Goal: Task Accomplishment & Management: Manage account settings

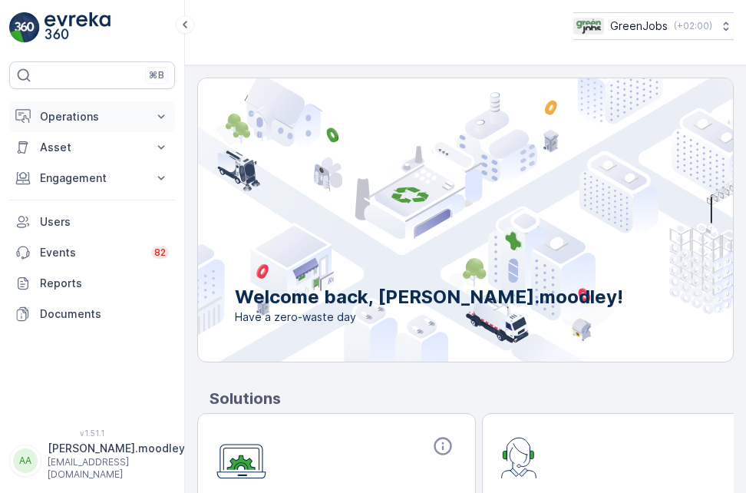
click at [160, 114] on icon at bounding box center [161, 116] width 15 height 15
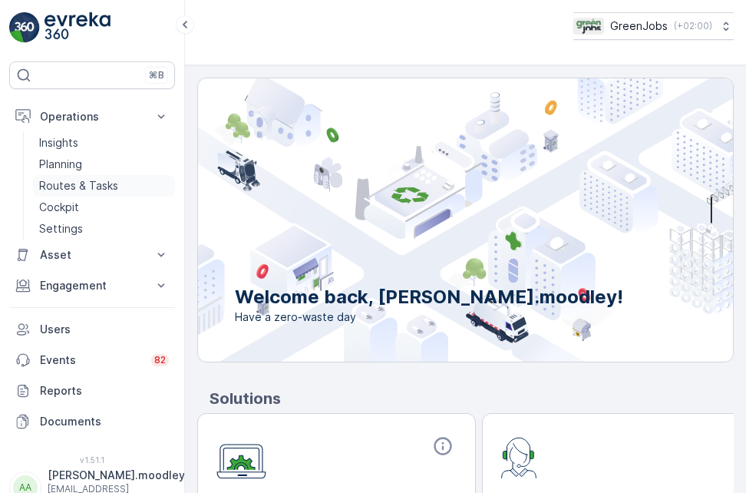
click at [69, 181] on p "Routes & Tasks" at bounding box center [78, 185] width 79 height 15
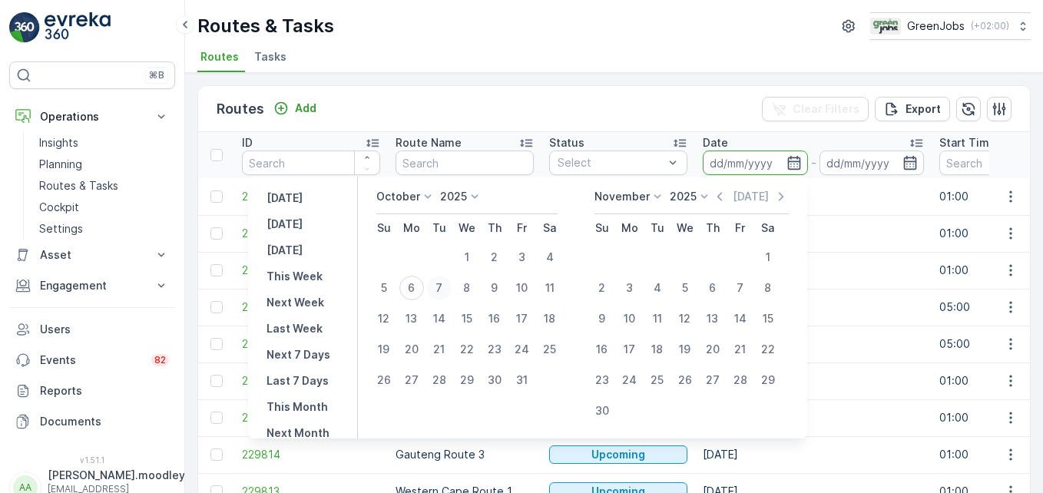
click at [448, 283] on div "7" at bounding box center [439, 288] width 25 height 25
type input "[DATE]"
click at [448, 283] on div "7" at bounding box center [439, 288] width 25 height 25
type input "[DATE]"
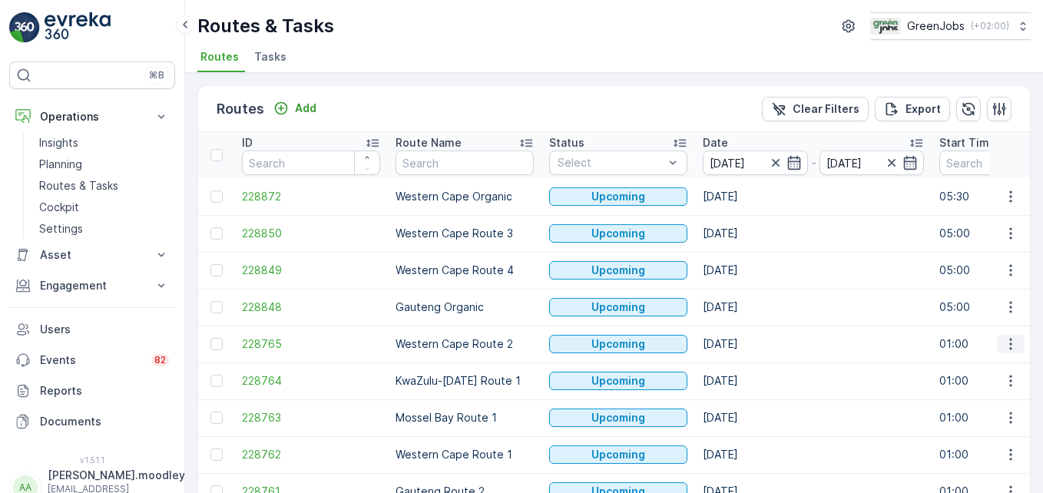
click at [746, 344] on icon "button" at bounding box center [1010, 345] width 2 height 12
click at [746, 366] on span "See More Details" at bounding box center [974, 366] width 89 height 15
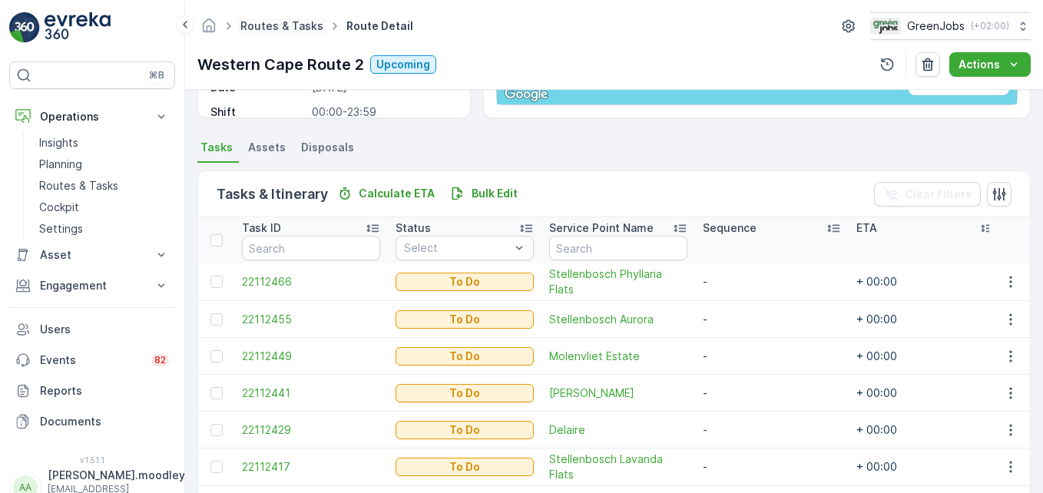
scroll to position [276, 0]
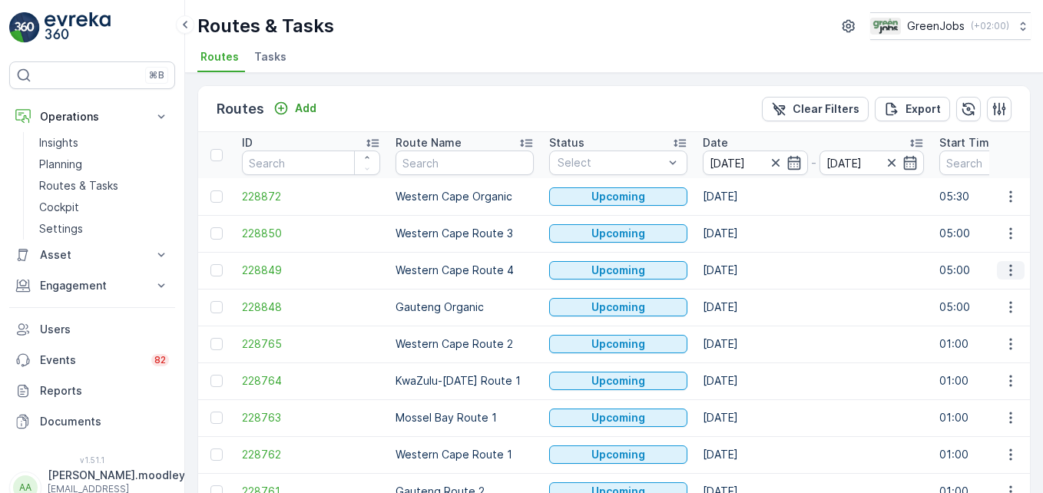
click at [746, 271] on icon "button" at bounding box center [1010, 271] width 2 height 12
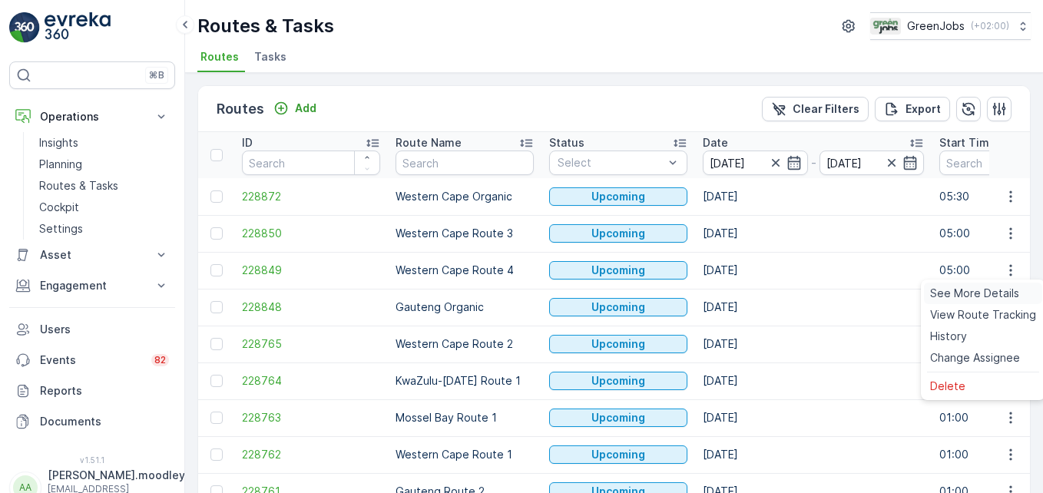
click at [746, 286] on span "See More Details" at bounding box center [974, 293] width 89 height 15
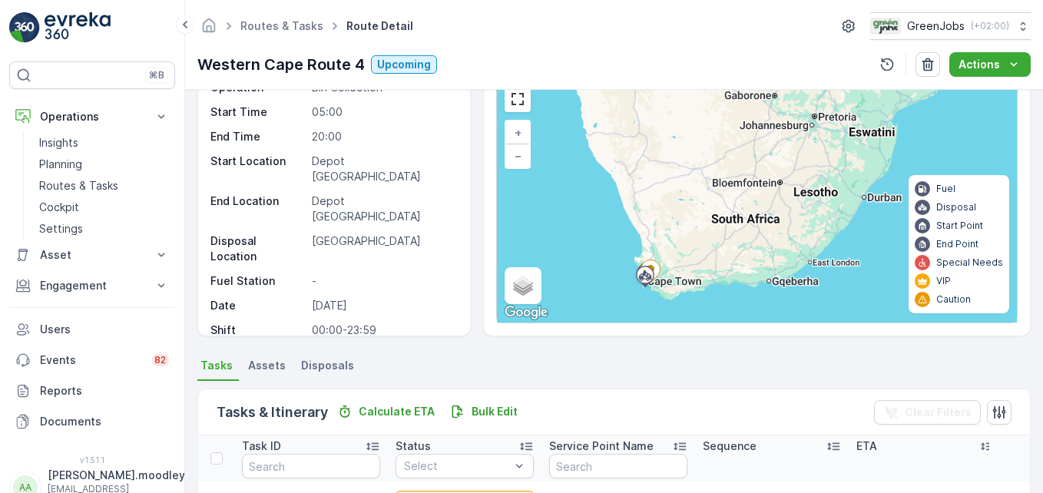
scroll to position [299, 0]
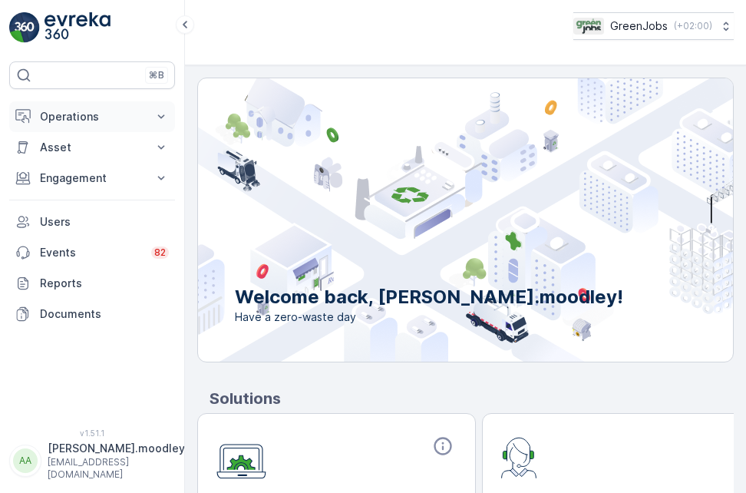
click at [155, 112] on icon at bounding box center [161, 116] width 15 height 15
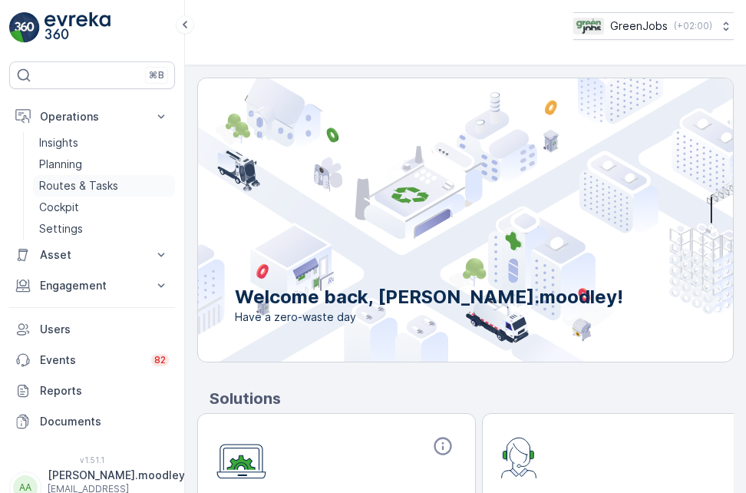
click at [75, 185] on p "Routes & Tasks" at bounding box center [78, 185] width 79 height 15
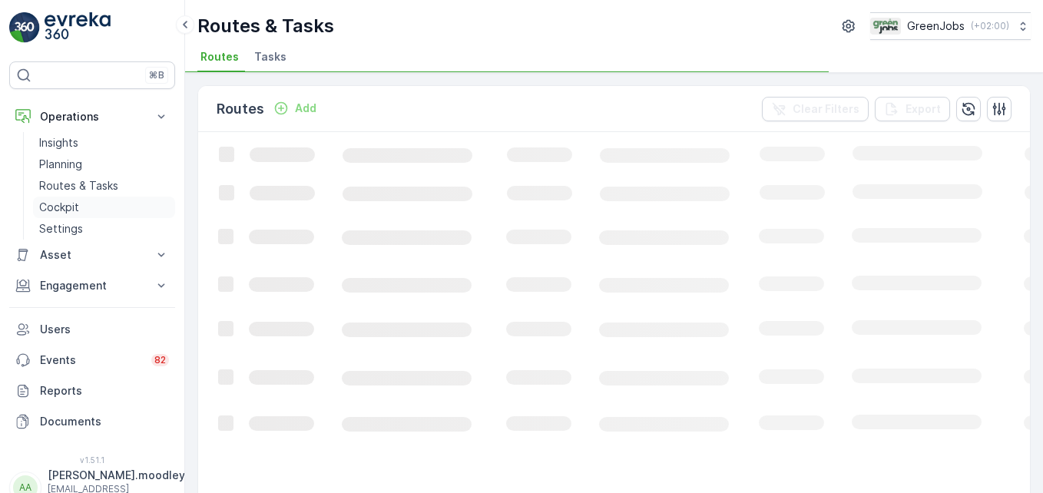
click at [58, 186] on p "Routes & Tasks" at bounding box center [78, 185] width 79 height 15
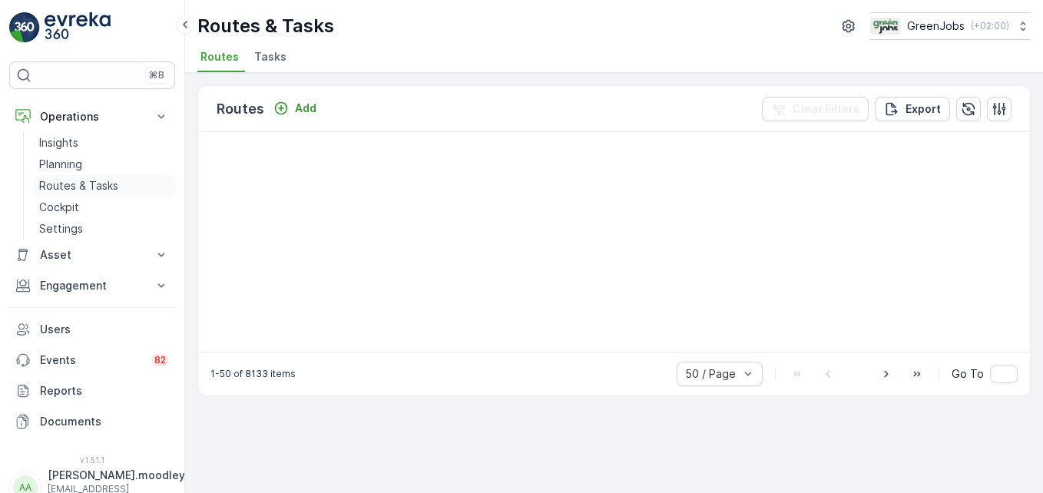
click at [94, 180] on p "Routes & Tasks" at bounding box center [78, 185] width 79 height 15
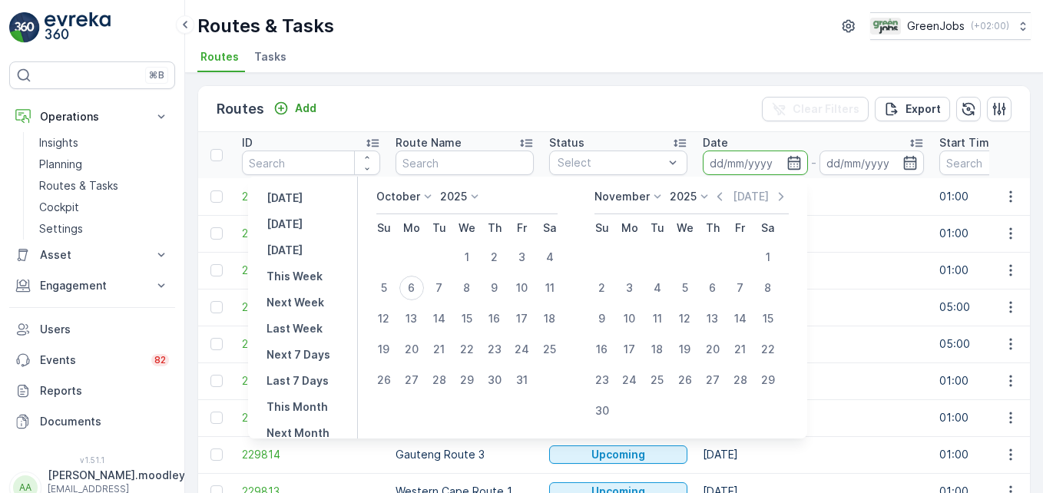
click at [717, 162] on input at bounding box center [755, 163] width 105 height 25
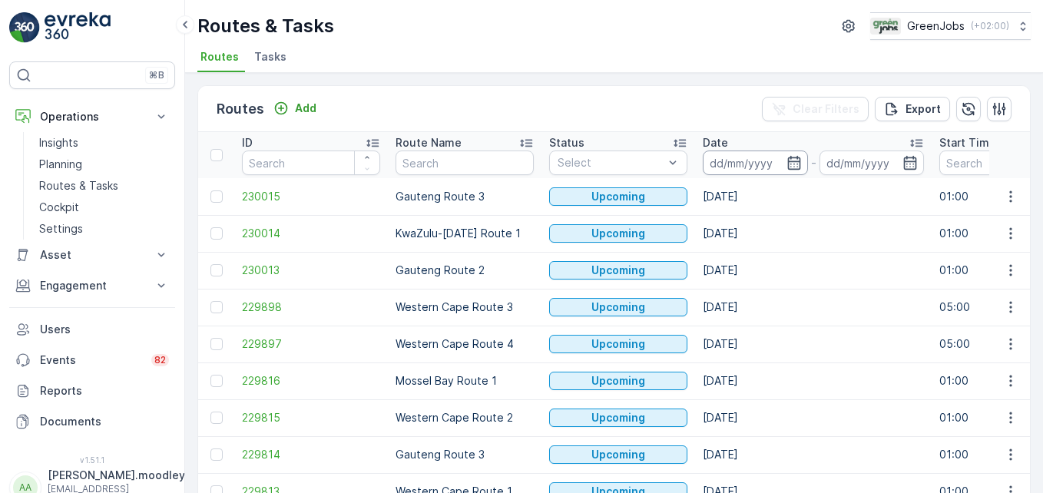
click at [725, 157] on input at bounding box center [755, 163] width 105 height 25
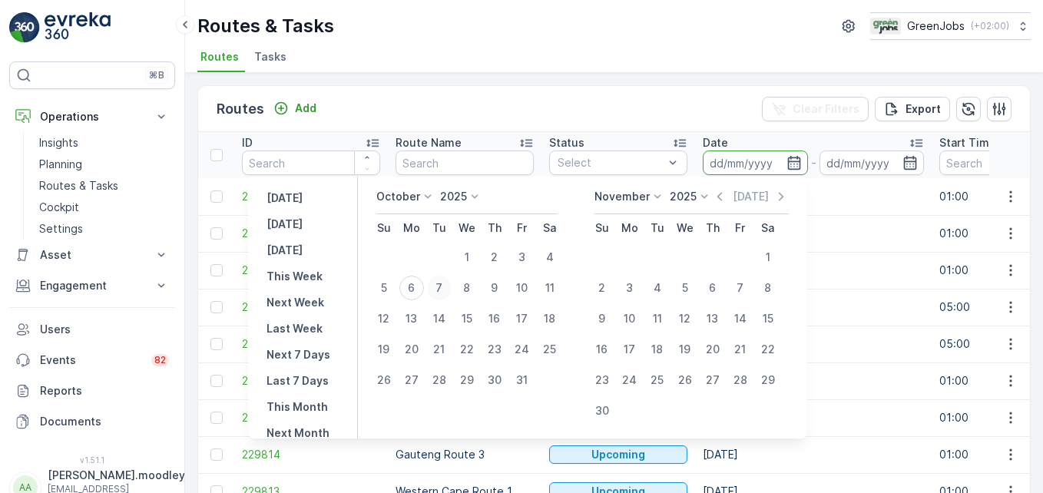
click at [448, 287] on div "7" at bounding box center [439, 288] width 25 height 25
type input "[DATE]"
click at [448, 287] on div "7" at bounding box center [439, 288] width 25 height 25
type input "[DATE]"
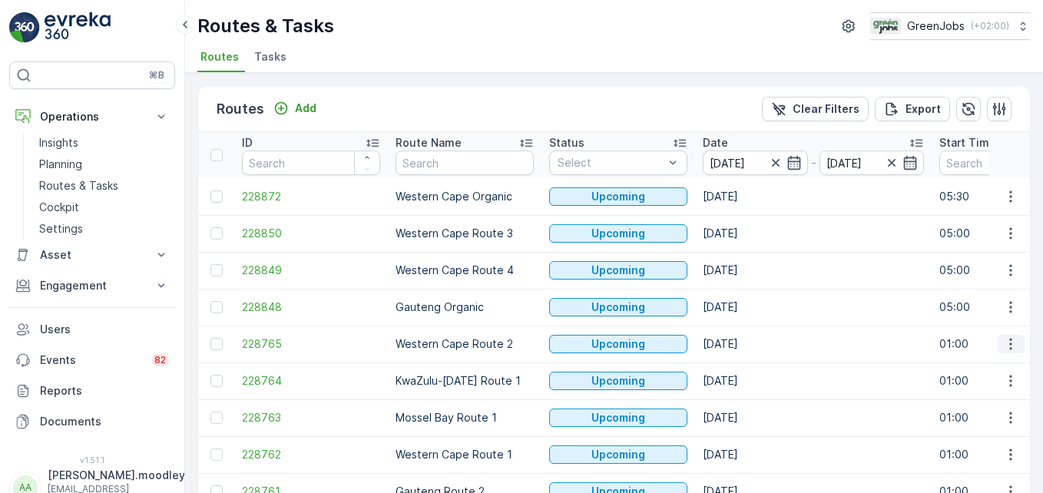
click at [746, 346] on icon "button" at bounding box center [1010, 343] width 15 height 15
click at [746, 367] on span "See More Details" at bounding box center [974, 366] width 89 height 15
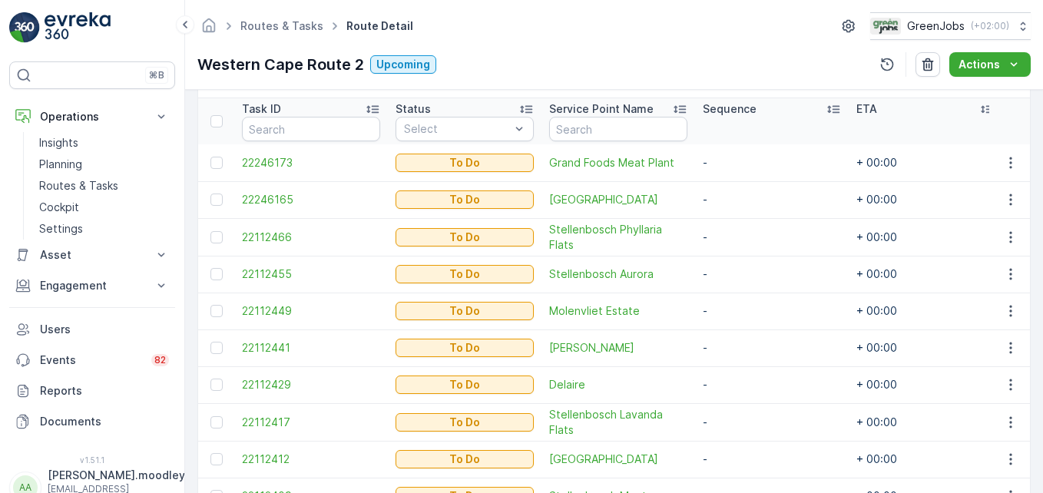
scroll to position [384, 0]
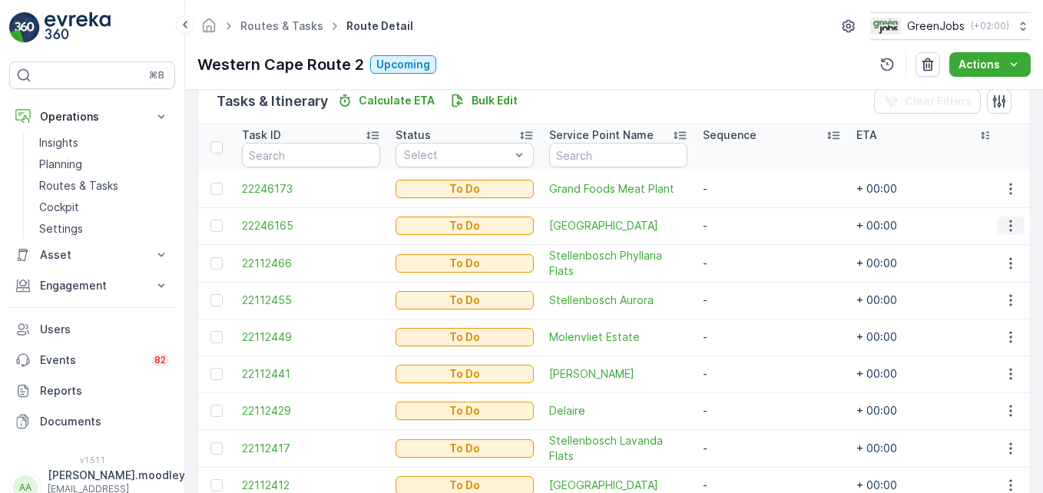
click at [746, 230] on icon "button" at bounding box center [1010, 225] width 15 height 15
click at [746, 290] on span "Change Route" at bounding box center [971, 291] width 74 height 15
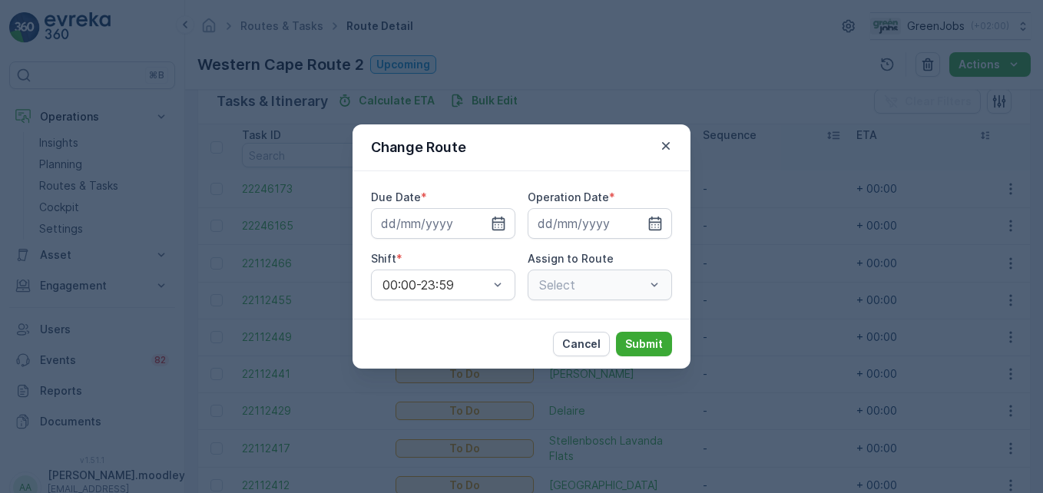
type input "[DATE]"
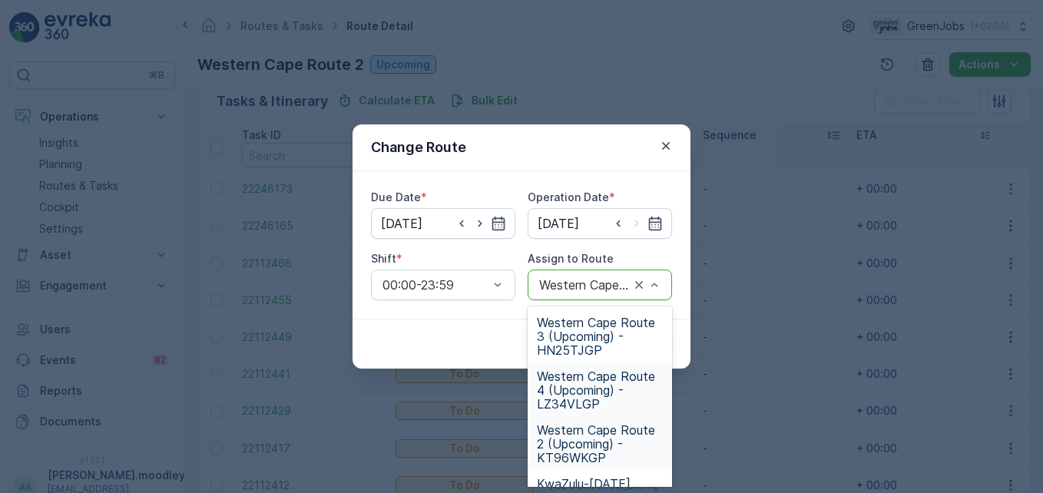
click at [591, 393] on span "Western Cape Route 4 (Upcoming) - LZ34VLGP" at bounding box center [600, 389] width 126 height 41
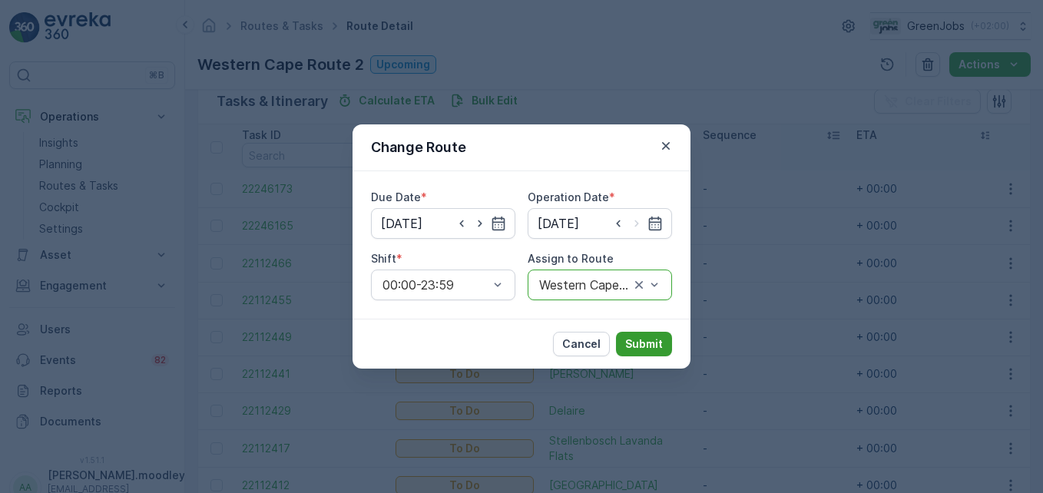
click at [662, 347] on p "Submit" at bounding box center [644, 343] width 38 height 15
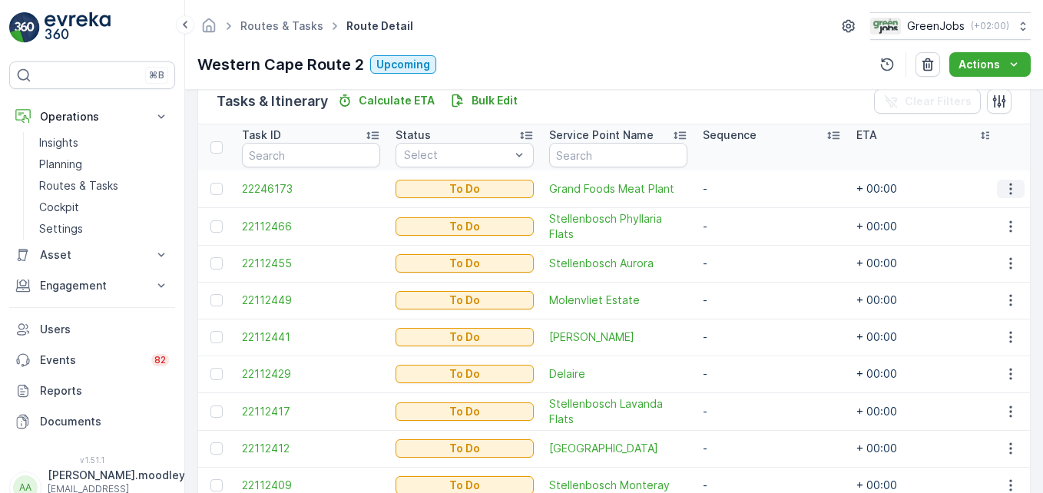
click at [746, 192] on icon "button" at bounding box center [1010, 188] width 15 height 15
click at [746, 250] on span "Change Route" at bounding box center [971, 254] width 74 height 15
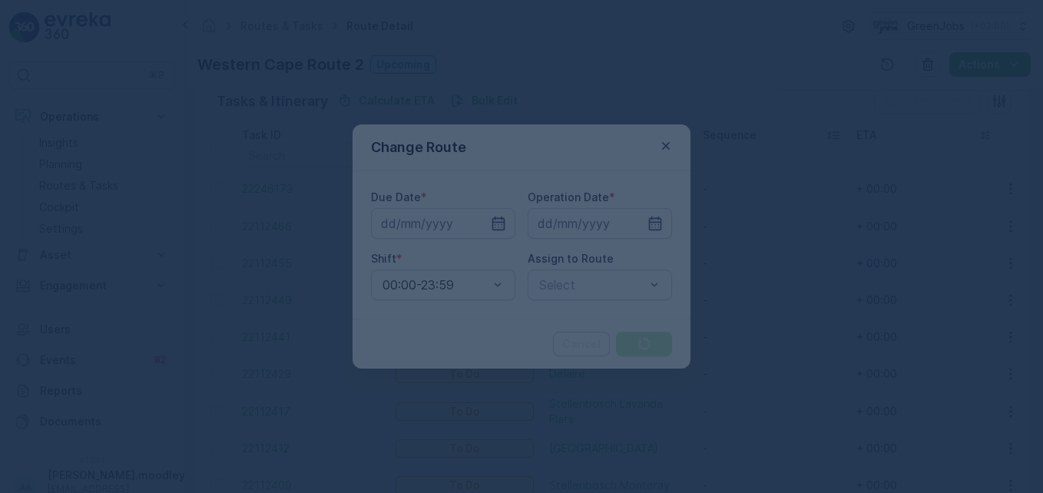
type input "[DATE]"
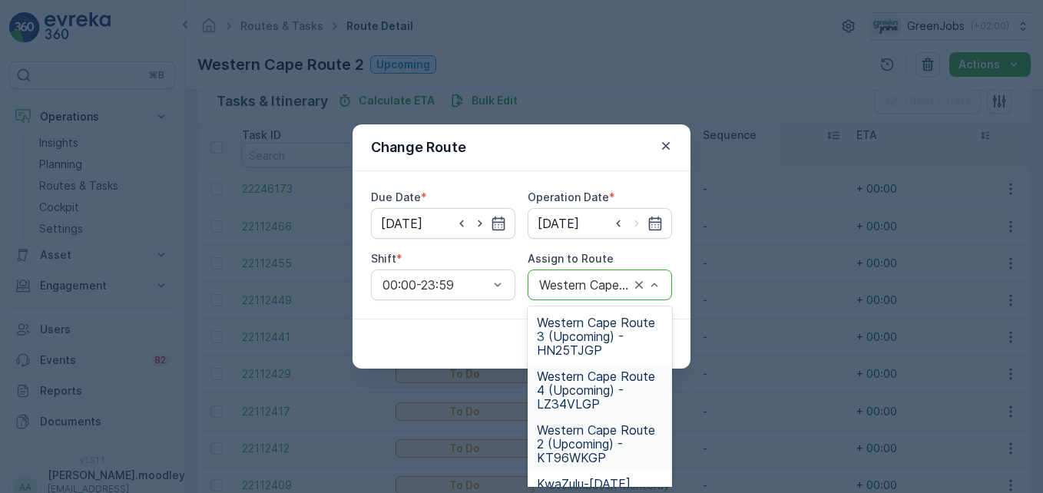
click at [580, 398] on span "Western Cape Route 4 (Upcoming) - LZ34VLGP" at bounding box center [600, 389] width 126 height 41
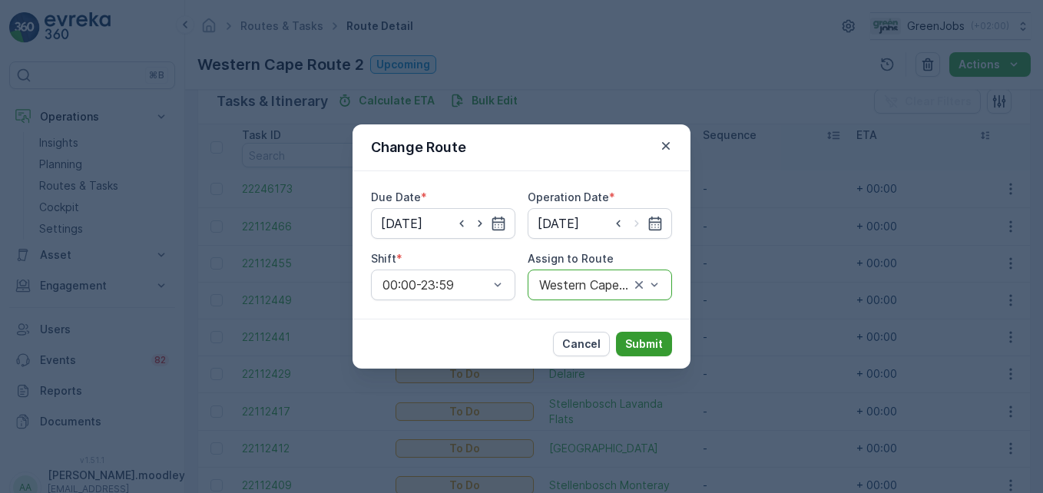
click at [649, 345] on p "Submit" at bounding box center [644, 343] width 38 height 15
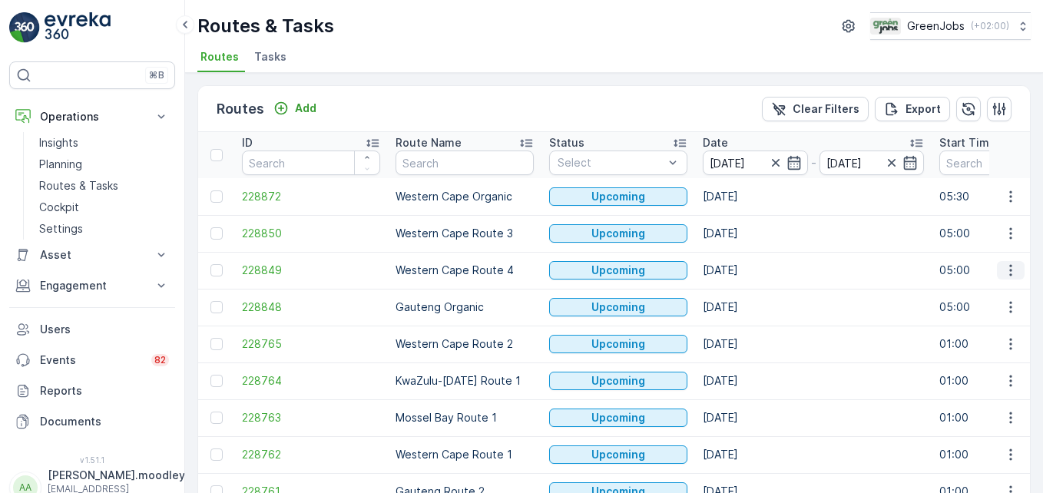
click at [746, 270] on icon "button" at bounding box center [1010, 270] width 15 height 15
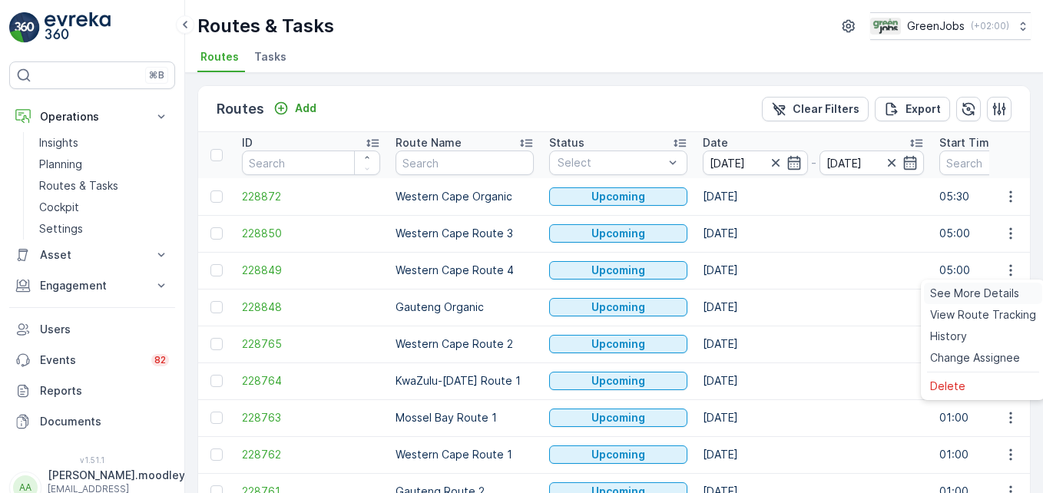
click at [746, 287] on span "See More Details" at bounding box center [974, 293] width 89 height 15
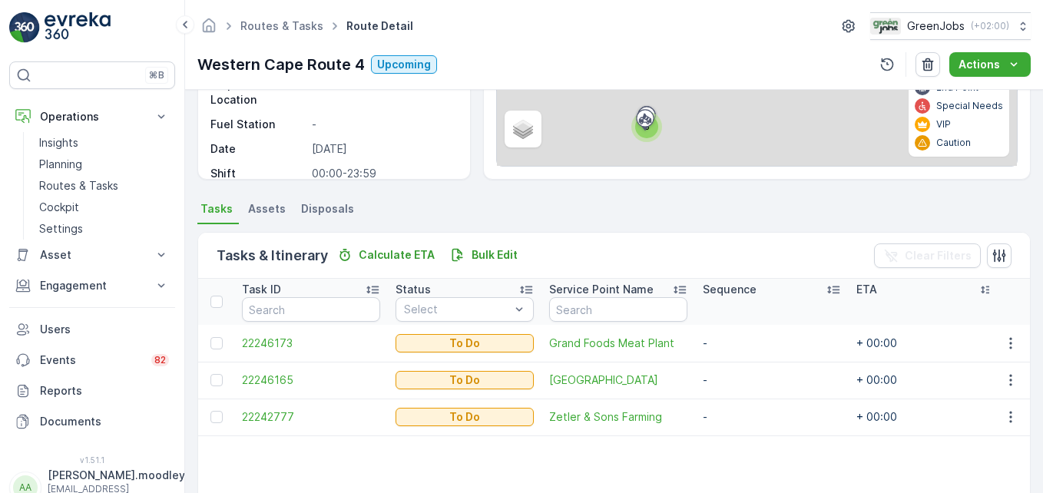
scroll to position [230, 0]
